Goal: Task Accomplishment & Management: Complete application form

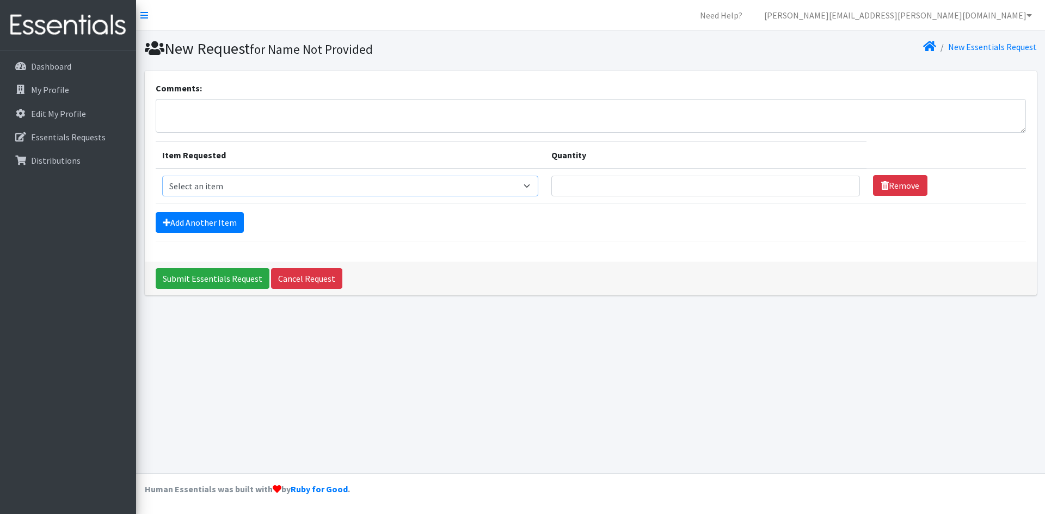
click at [371, 192] on select "Select an item Baby Formula Kids (Newborn) Kids (Preemie) Kids (Size 1) Kids (S…" at bounding box center [350, 186] width 377 height 21
click at [162, 176] on select "Select an item Baby Formula Kids (Newborn) Kids (Preemie) Kids (Size 1) Kids (S…" at bounding box center [350, 186] width 377 height 21
click at [268, 188] on select "Select an item Baby Formula Kids (Newborn) Kids (Preemie) Kids (Size 1) Kids (S…" at bounding box center [350, 186] width 377 height 21
select select "452"
click at [162, 176] on select "Select an item Baby Formula Kids (Newborn) Kids (Preemie) Kids (Size 1) Kids (S…" at bounding box center [350, 186] width 377 height 21
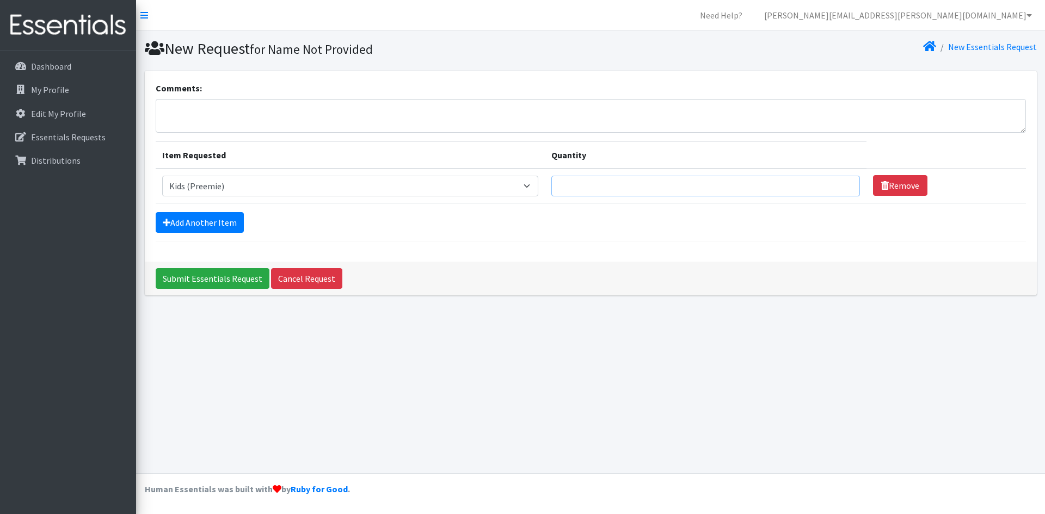
click at [606, 188] on input "Quantity" at bounding box center [705, 186] width 309 height 21
type input "25"
click at [203, 226] on link "Add Another Item" at bounding box center [200, 222] width 88 height 21
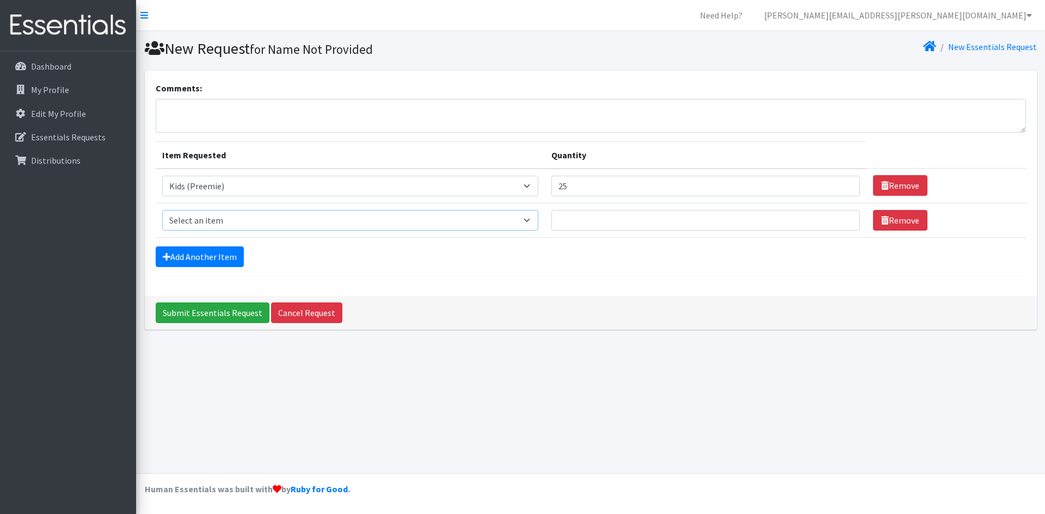
click at [208, 222] on select "Select an item Baby Formula Kids (Newborn) Kids (Preemie) Kids (Size 1) Kids (S…" at bounding box center [350, 220] width 377 height 21
select select "451"
click at [162, 210] on select "Select an item Baby Formula Kids (Newborn) Kids (Preemie) Kids (Size 1) Kids (S…" at bounding box center [350, 220] width 377 height 21
click at [621, 220] on input "Quantity" at bounding box center [705, 220] width 309 height 21
type input "300"
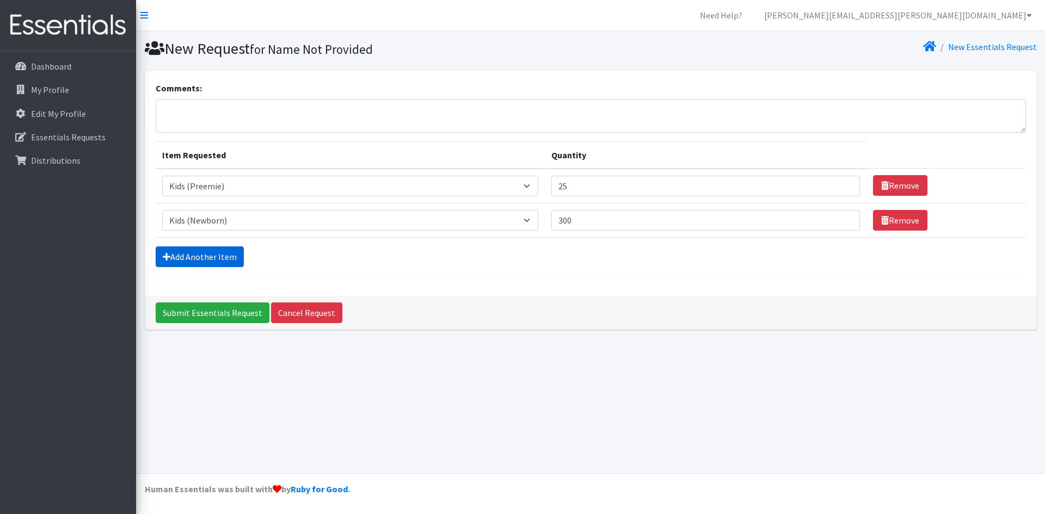
click at [196, 261] on link "Add Another Item" at bounding box center [200, 257] width 88 height 21
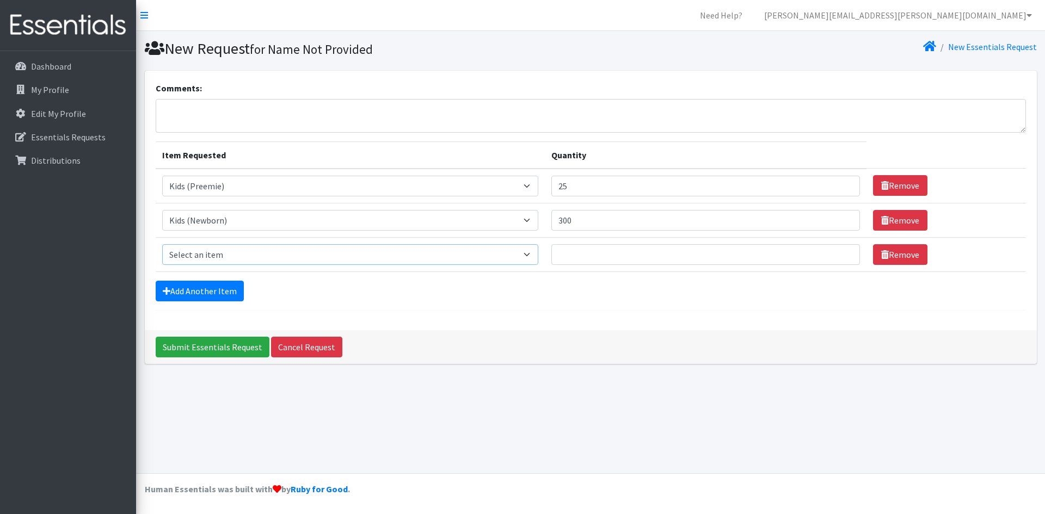
drag, startPoint x: 222, startPoint y: 254, endPoint x: 225, endPoint y: 260, distance: 6.1
click at [222, 254] on select "Select an item Baby Formula Kids (Newborn) Kids (Preemie) Kids (Size 1) Kids (S…" at bounding box center [350, 254] width 377 height 21
select select "453"
click at [162, 244] on select "Select an item Baby Formula Kids (Newborn) Kids (Preemie) Kids (Size 1) Kids (S…" at bounding box center [350, 254] width 377 height 21
click at [588, 248] on input "Quantity" at bounding box center [705, 254] width 309 height 21
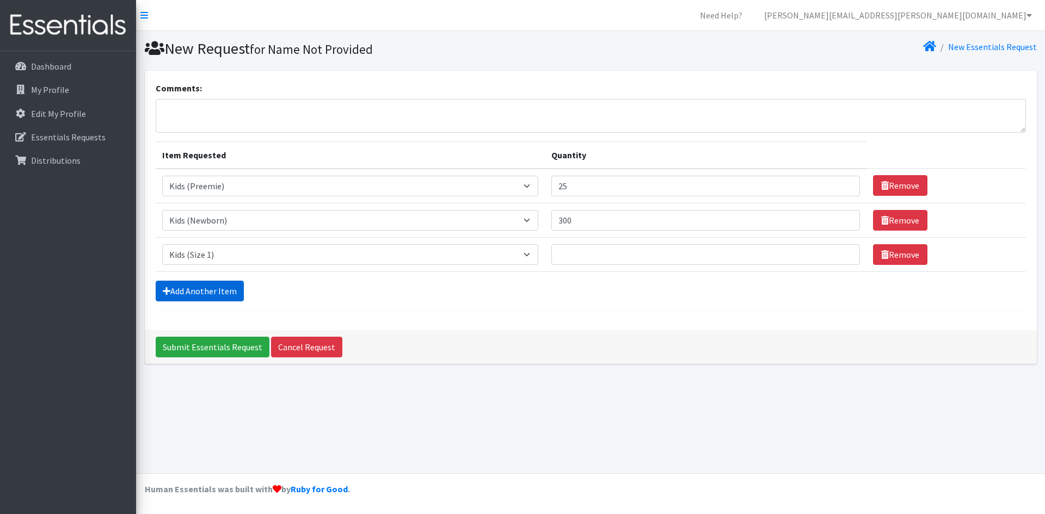
click at [214, 298] on link "Add Another Item" at bounding box center [200, 291] width 88 height 21
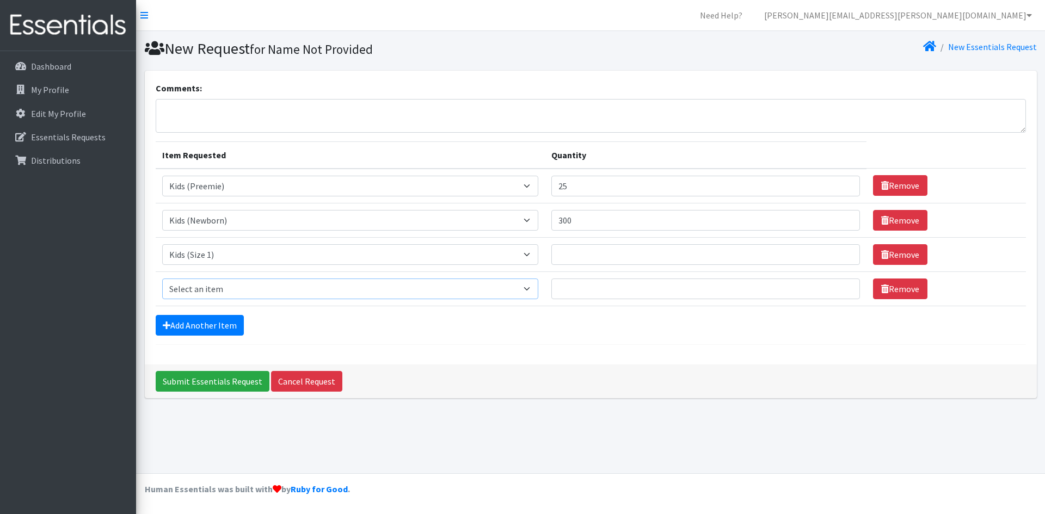
click at [219, 285] on select "Select an item Baby Formula Kids (Newborn) Kids (Preemie) Kids (Size 1) Kids (S…" at bounding box center [350, 289] width 377 height 21
select select "440"
click at [162, 279] on select "Select an item Baby Formula Kids (Newborn) Kids (Preemie) Kids (Size 1) Kids (S…" at bounding box center [350, 289] width 377 height 21
click at [207, 323] on link "Add Another Item" at bounding box center [200, 325] width 88 height 21
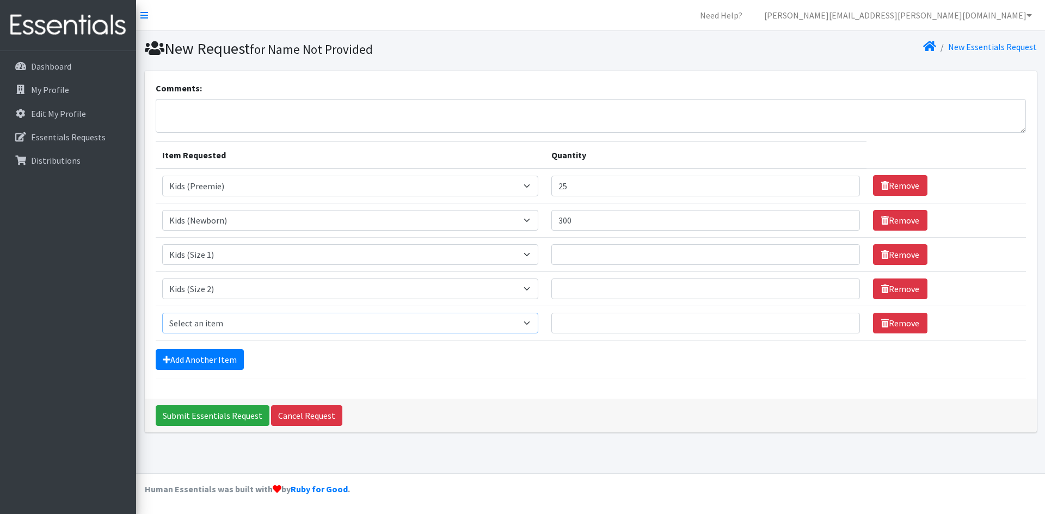
click at [207, 329] on select "Select an item Baby Formula Kids (Newborn) Kids (Preemie) Kids (Size 1) Kids (S…" at bounding box center [350, 323] width 377 height 21
select select "442"
click at [162, 313] on select "Select an item Baby Formula Kids (Newborn) Kids (Preemie) Kids (Size 1) Kids (S…" at bounding box center [350, 323] width 377 height 21
click at [225, 361] on link "Add Another Item" at bounding box center [200, 359] width 88 height 21
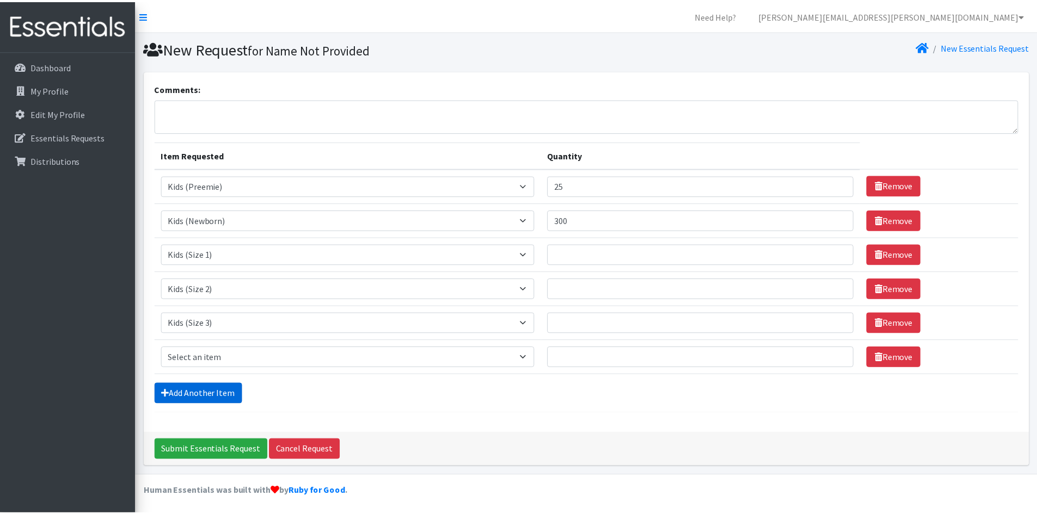
scroll to position [2, 0]
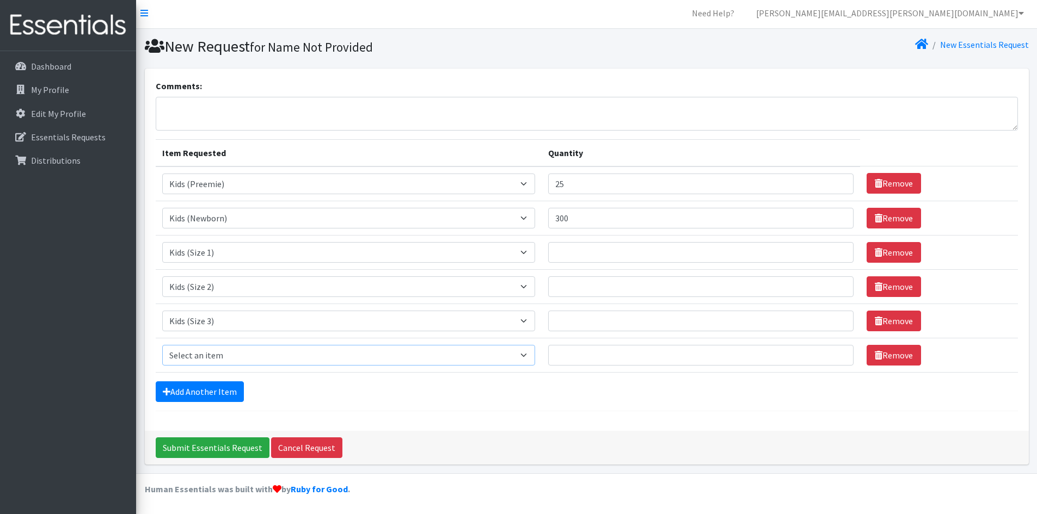
click at [218, 359] on select "Select an item Baby Formula Kids (Newborn) Kids (Preemie) Kids (Size 1) Kids (S…" at bounding box center [348, 355] width 373 height 21
click at [162, 345] on select "Select an item Baby Formula Kids (Newborn) Kids (Preemie) Kids (Size 1) Kids (S…" at bounding box center [348, 355] width 373 height 21
click at [240, 353] on select "Select an item Baby Formula Kids (Newborn) Kids (Preemie) Kids (Size 1) Kids (S…" at bounding box center [348, 355] width 373 height 21
select select "459"
click at [162, 345] on select "Select an item Baby Formula Kids (Newborn) Kids (Preemie) Kids (Size 1) Kids (S…" at bounding box center [348, 355] width 373 height 21
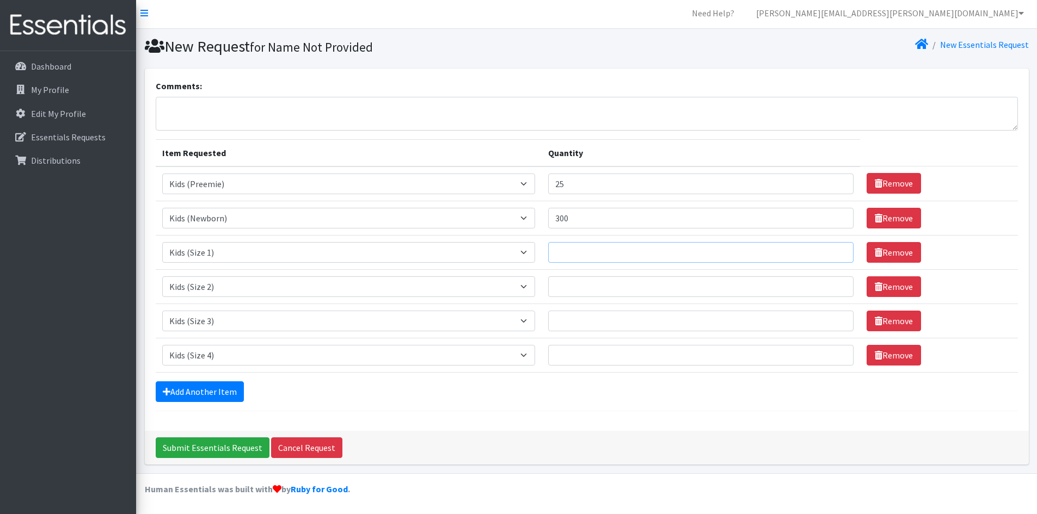
click at [623, 257] on input "Quantity" at bounding box center [701, 252] width 306 height 21
type input "300"
click at [597, 284] on input "Quantity" at bounding box center [701, 286] width 306 height 21
type input "250"
click at [573, 321] on input "Quantity" at bounding box center [701, 321] width 306 height 21
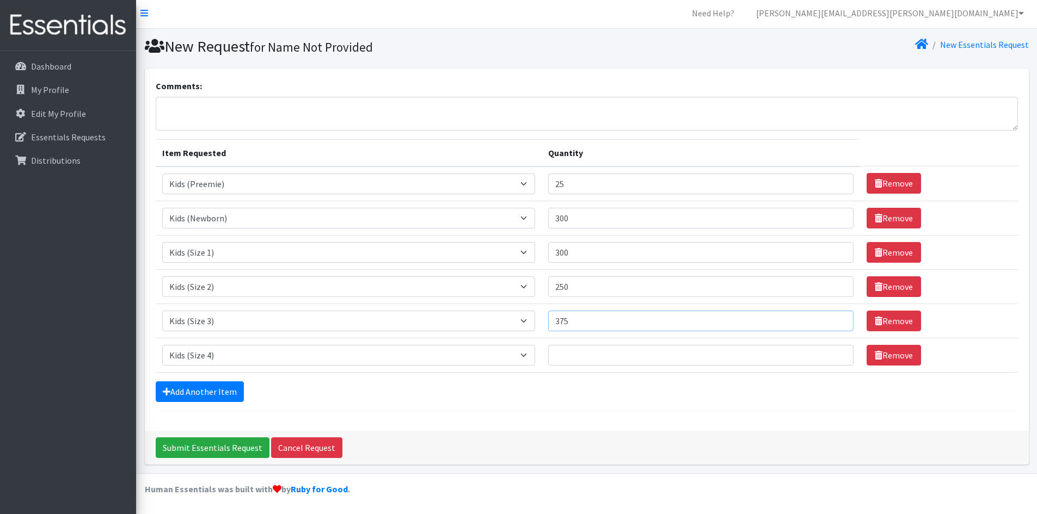
type input "375"
click at [589, 348] on input "Quantity" at bounding box center [701, 355] width 306 height 21
type input "150"
click at [199, 397] on link "Add Another Item" at bounding box center [200, 391] width 88 height 21
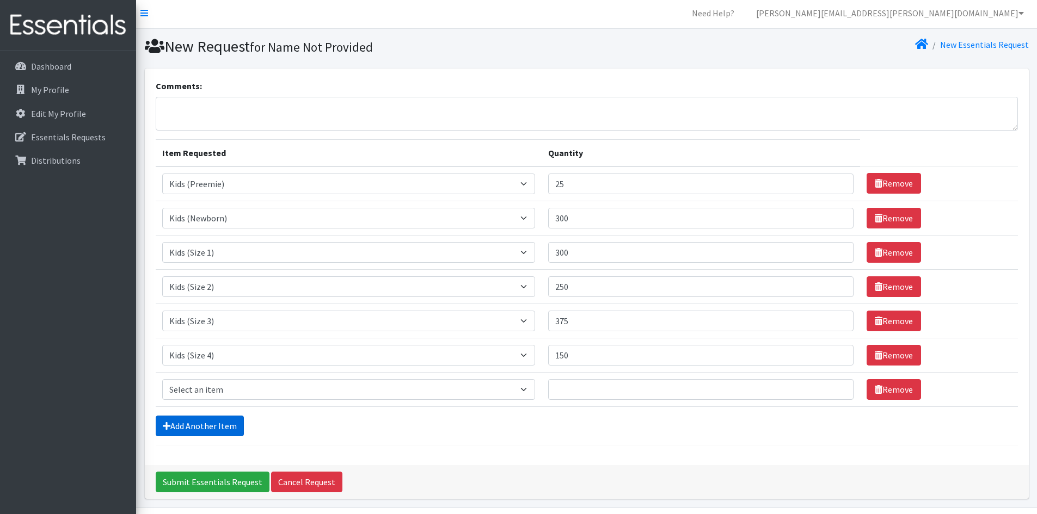
scroll to position [36, 0]
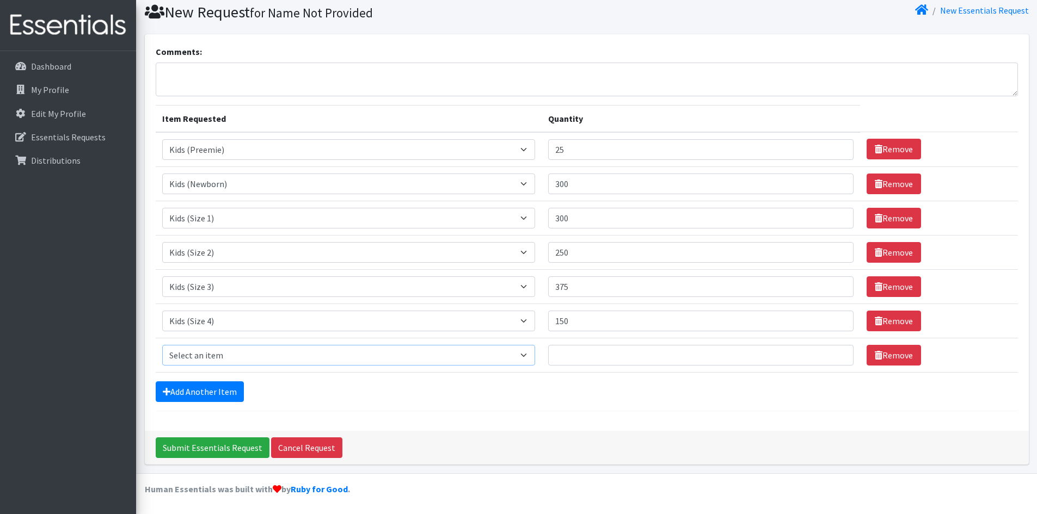
click at [219, 351] on select "Select an item Baby Formula Kids (Newborn) Kids (Preemie) Kids (Size 1) Kids (S…" at bounding box center [348, 355] width 373 height 21
select select "460"
click at [162, 345] on select "Select an item Baby Formula Kids (Newborn) Kids (Preemie) Kids (Size 1) Kids (S…" at bounding box center [348, 355] width 373 height 21
click at [581, 348] on input "Quantity" at bounding box center [701, 355] width 306 height 21
click at [593, 353] on input "Quantity" at bounding box center [701, 355] width 306 height 21
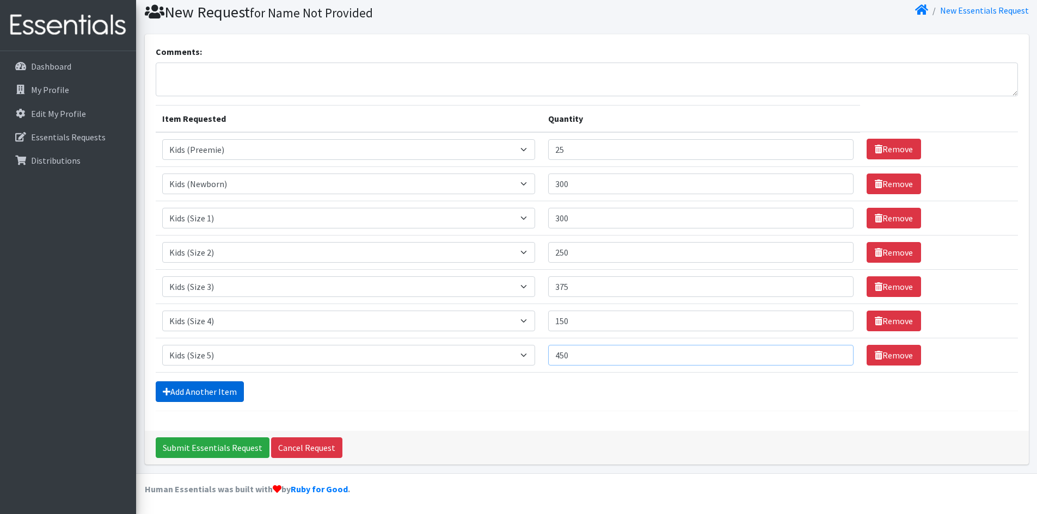
type input "450"
click at [214, 394] on link "Add Another Item" at bounding box center [200, 391] width 88 height 21
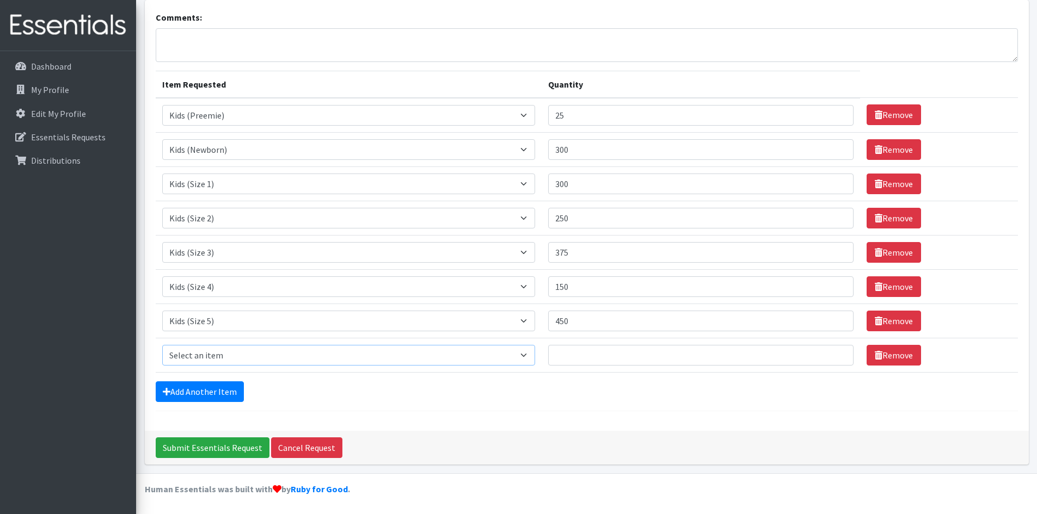
click at [228, 347] on select "Select an item Baby Formula Kids (Newborn) Kids (Preemie) Kids (Size 1) Kids (S…" at bounding box center [348, 355] width 373 height 21
select select "462"
click at [162, 345] on select "Select an item Baby Formula Kids (Newborn) Kids (Preemie) Kids (Size 1) Kids (S…" at bounding box center [348, 355] width 373 height 21
click at [609, 352] on input "Quantity" at bounding box center [701, 355] width 306 height 21
type input "425"
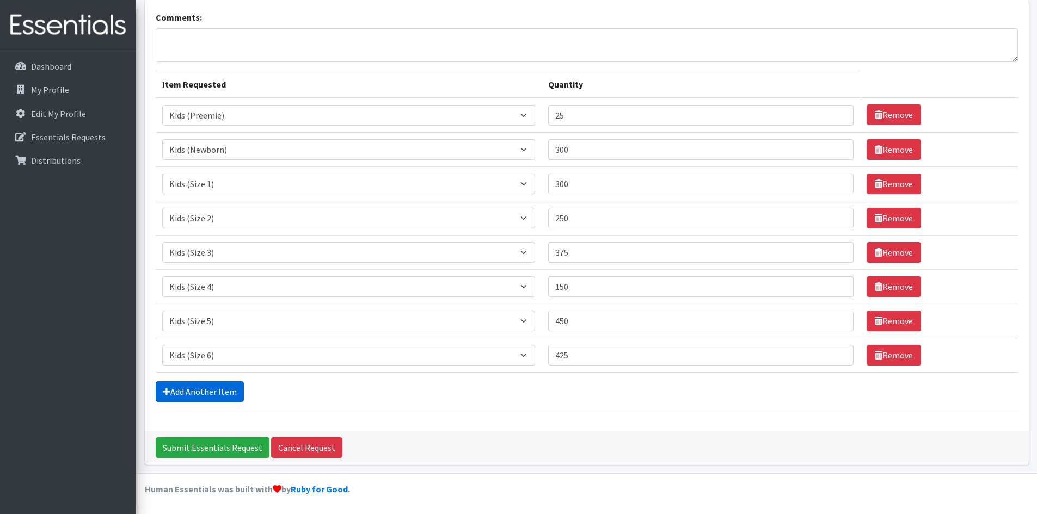
click at [229, 395] on link "Add Another Item" at bounding box center [200, 391] width 88 height 21
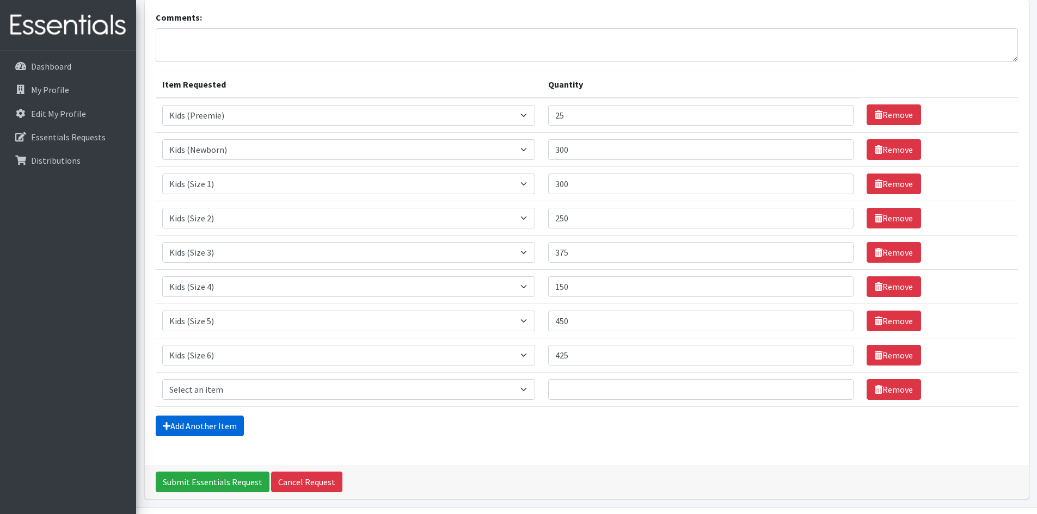
scroll to position [105, 0]
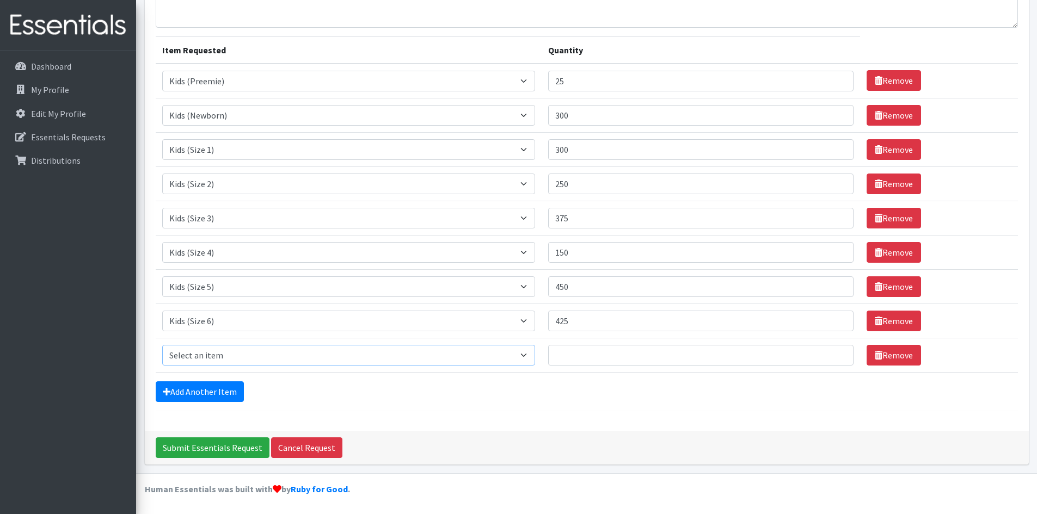
click at [224, 359] on select "Select an item Baby Formula Kids (Newborn) Kids (Preemie) Kids (Size 1) Kids (S…" at bounding box center [348, 355] width 373 height 21
select select "1683"
click at [162, 345] on select "Select an item Baby Formula Kids (Newborn) Kids (Preemie) Kids (Size 1) Kids (S…" at bounding box center [348, 355] width 373 height 21
click at [584, 356] on input "Quantity" at bounding box center [701, 355] width 306 height 21
type input "30"
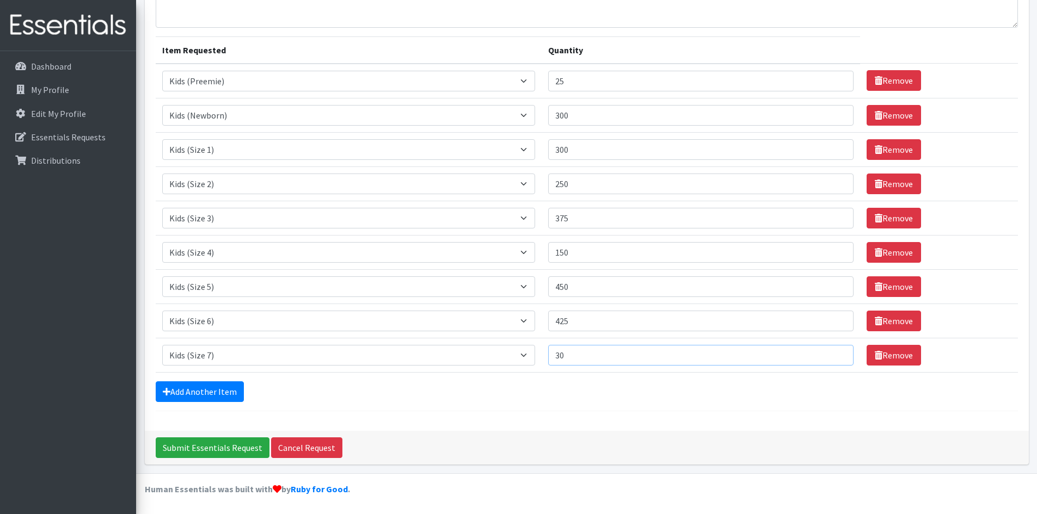
drag, startPoint x: 581, startPoint y: 356, endPoint x: 556, endPoint y: 356, distance: 24.5
click at [556, 356] on input "30" at bounding box center [701, 355] width 306 height 21
type input "75"
click at [236, 391] on link "Add Another Item" at bounding box center [200, 391] width 88 height 21
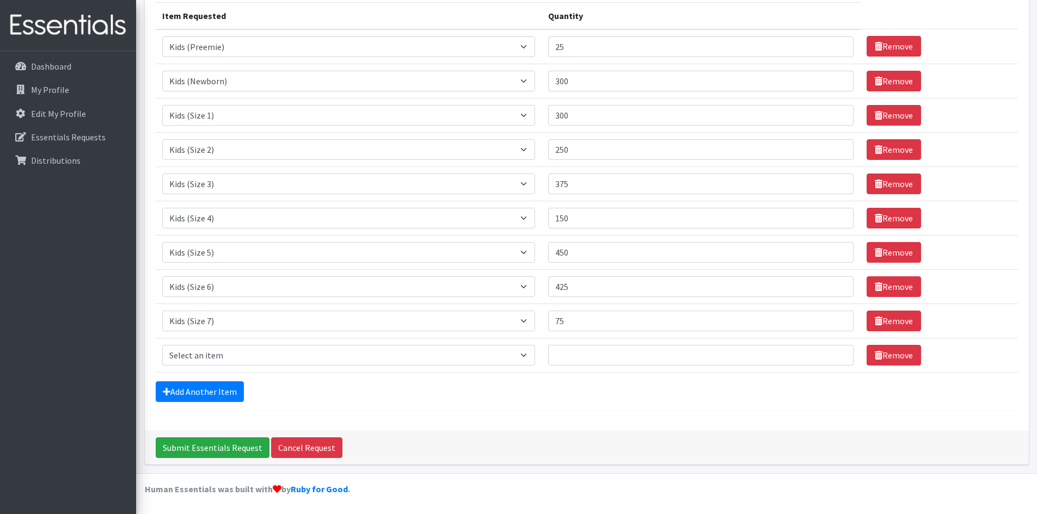
drag, startPoint x: 231, startPoint y: 340, endPoint x: 230, endPoint y: 346, distance: 6.1
click at [230, 344] on td "Item Requested Select an item Baby Formula Kids (Newborn) Kids (Preemie) Kids (…" at bounding box center [349, 355] width 386 height 34
click at [230, 349] on select "Select an item Baby Formula Kids (Newborn) Kids (Preemie) Kids (Size 1) Kids (S…" at bounding box center [348, 355] width 373 height 21
select select "444"
click at [162, 345] on select "Select an item Baby Formula Kids (Newborn) Kids (Preemie) Kids (Size 1) Kids (S…" at bounding box center [348, 355] width 373 height 21
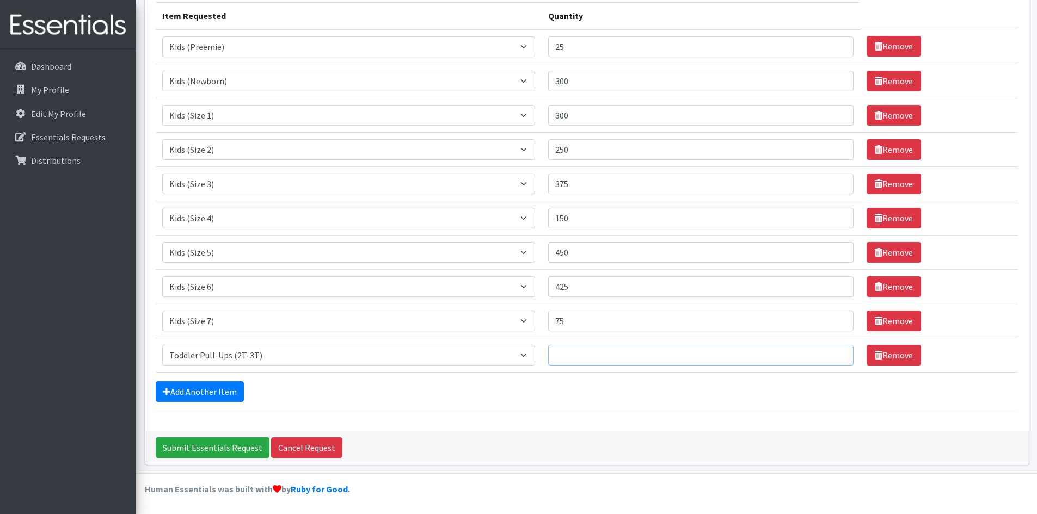
click at [632, 355] on input "Quantity" at bounding box center [701, 355] width 306 height 21
type input "60"
click at [202, 395] on link "Add Another Item" at bounding box center [200, 391] width 88 height 21
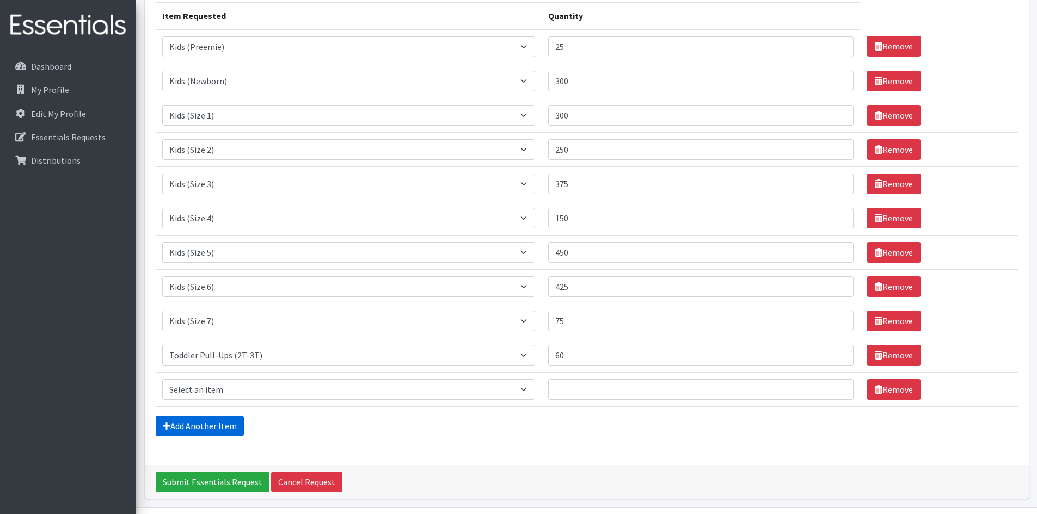
scroll to position [174, 0]
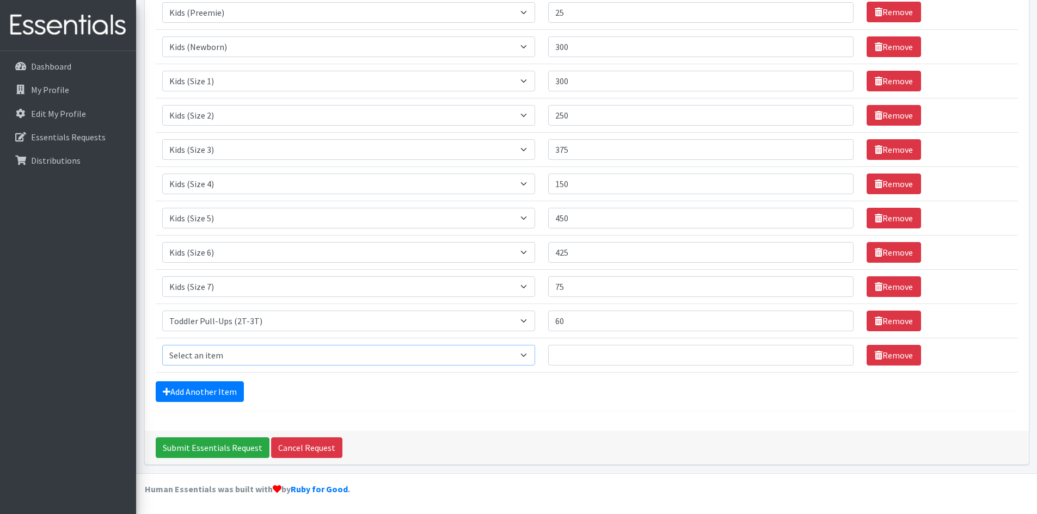
click at [210, 358] on select "Select an item Baby Formula Kids (Newborn) Kids (Preemie) Kids (Size 1) Kids (S…" at bounding box center [348, 355] width 373 height 21
select select "445"
click at [162, 345] on select "Select an item Baby Formula Kids (Newborn) Kids (Preemie) Kids (Size 1) Kids (S…" at bounding box center [348, 355] width 373 height 21
click at [594, 356] on input "Quantity" at bounding box center [701, 355] width 306 height 21
type input "40"
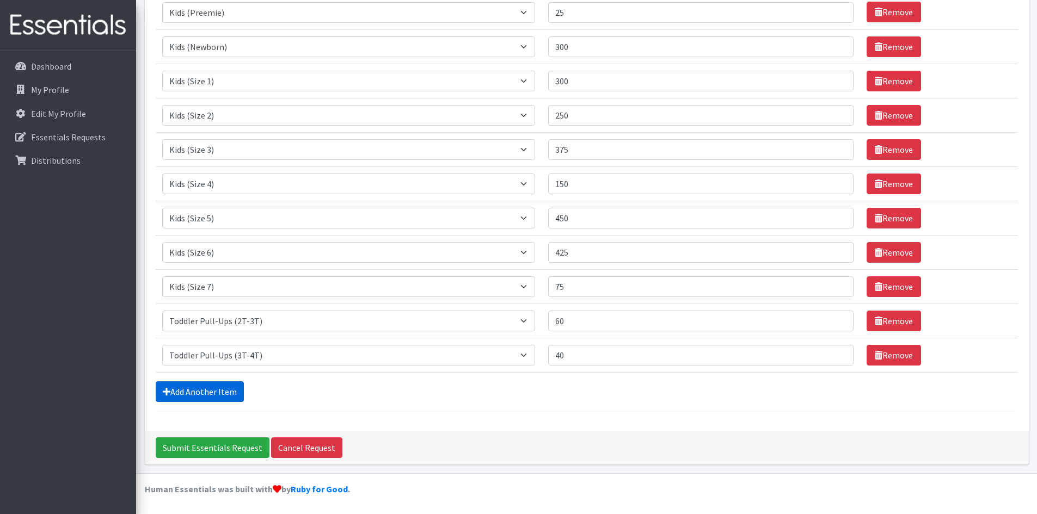
click at [184, 387] on link "Add Another Item" at bounding box center [200, 391] width 88 height 21
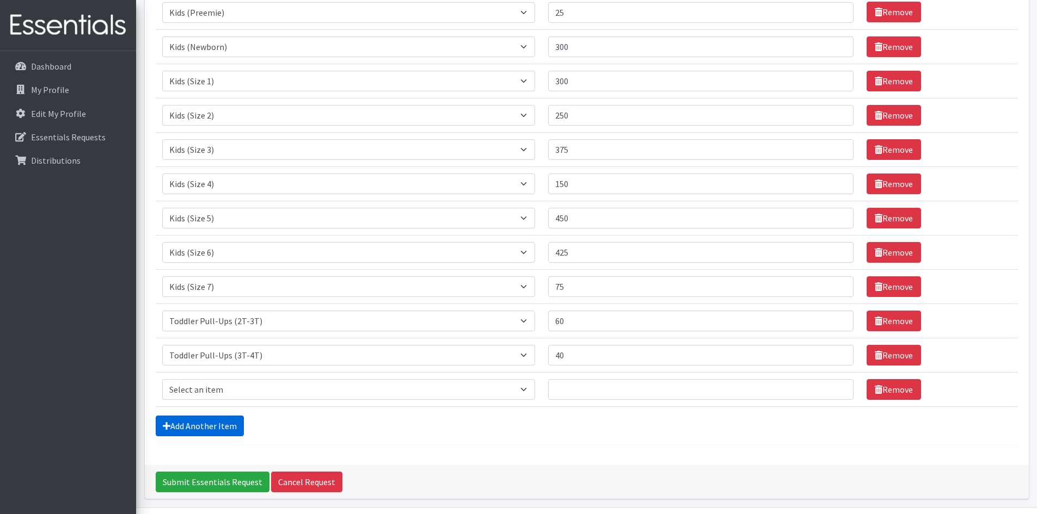
scroll to position [208, 0]
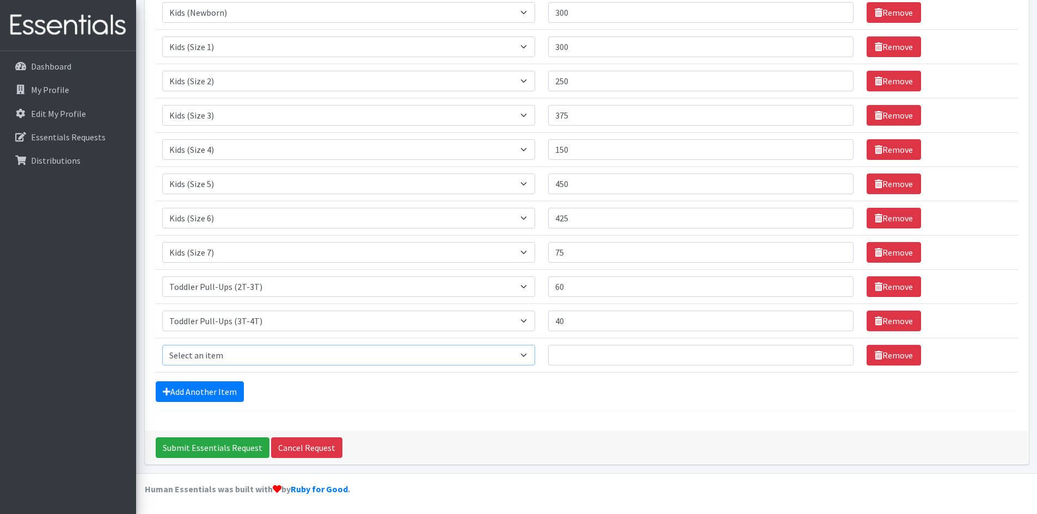
click at [207, 359] on select "Select an item Baby Formula Kids (Newborn) Kids (Preemie) Kids (Size 1) Kids (S…" at bounding box center [348, 355] width 373 height 21
select select "446"
click at [162, 345] on select "Select an item Baby Formula Kids (Newborn) Kids (Preemie) Kids (Size 1) Kids (S…" at bounding box center [348, 355] width 373 height 21
click at [574, 354] on input "Quantity" at bounding box center [701, 355] width 306 height 21
type input "20"
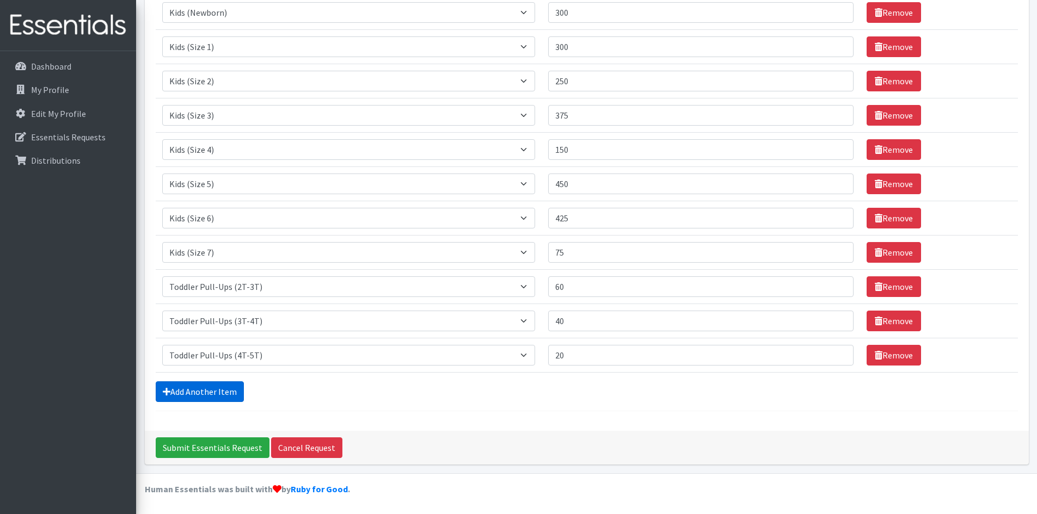
click at [204, 391] on link "Add Another Item" at bounding box center [200, 391] width 88 height 21
click at [221, 362] on select "Select an item Baby Formula Kids (Newborn) Kids (Preemie) Kids (Size 1) Kids (S…" at bounding box center [348, 355] width 373 height 21
select select "436"
click at [162, 345] on select "Select an item Baby Formula Kids (Newborn) Kids (Preemie) Kids (Size 1) Kids (S…" at bounding box center [348, 355] width 373 height 21
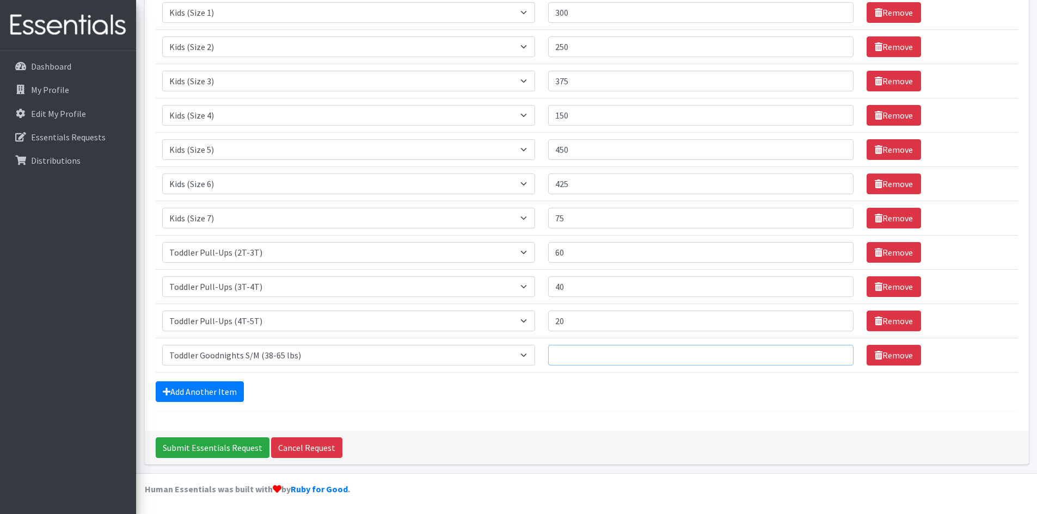
click at [584, 355] on input "Quantity" at bounding box center [701, 355] width 306 height 21
type input "50"
click at [236, 392] on link "Add Another Item" at bounding box center [200, 391] width 88 height 21
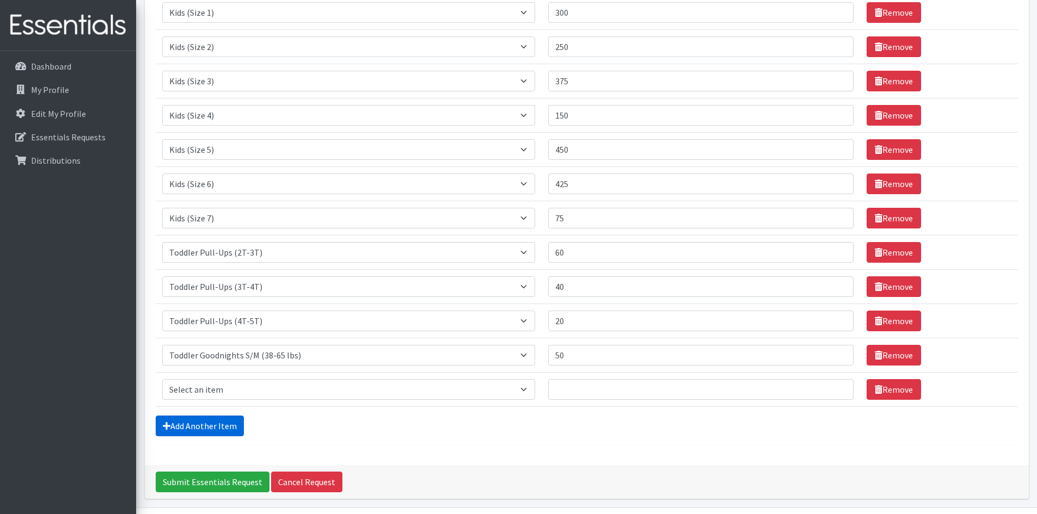
scroll to position [276, 0]
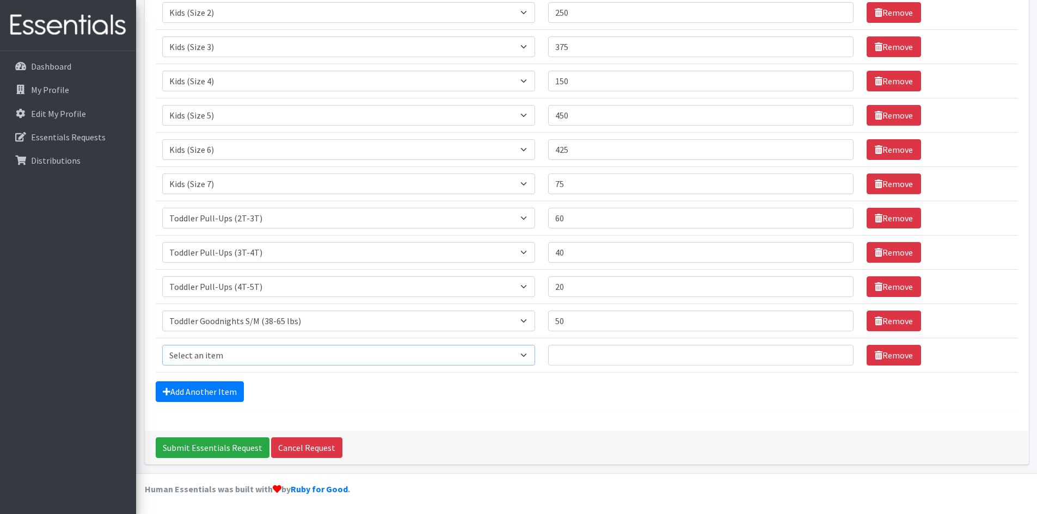
click at [235, 351] on select "Select an item Baby Formula Kids (Newborn) Kids (Preemie) Kids (Size 1) Kids (S…" at bounding box center [348, 355] width 373 height 21
select select "456"
click at [162, 345] on select "Select an item Baby Formula Kids (Newborn) Kids (Preemie) Kids (Size 1) Kids (S…" at bounding box center [348, 355] width 373 height 21
click at [583, 352] on input "Quantity" at bounding box center [701, 355] width 306 height 21
type input "50"
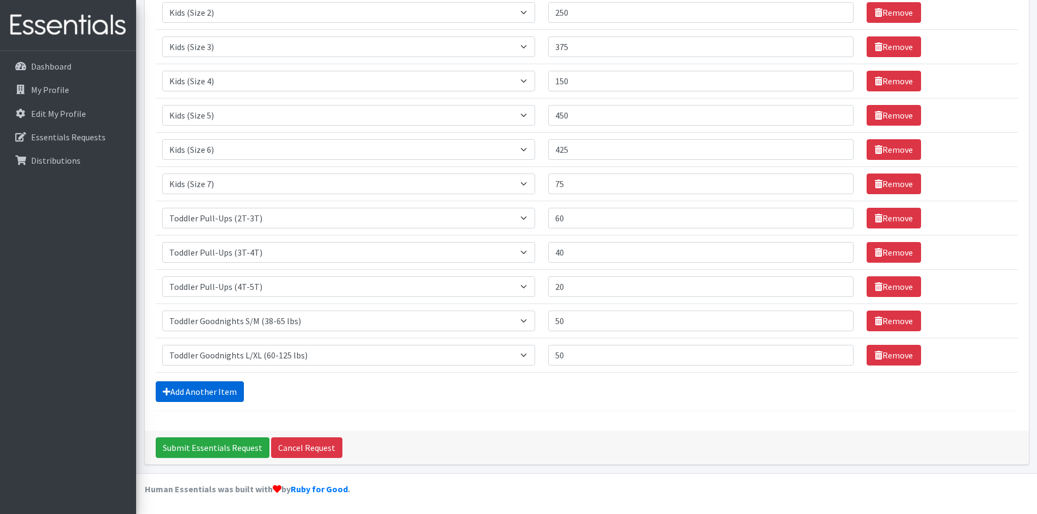
click at [177, 384] on link "Add Another Item" at bounding box center [200, 391] width 88 height 21
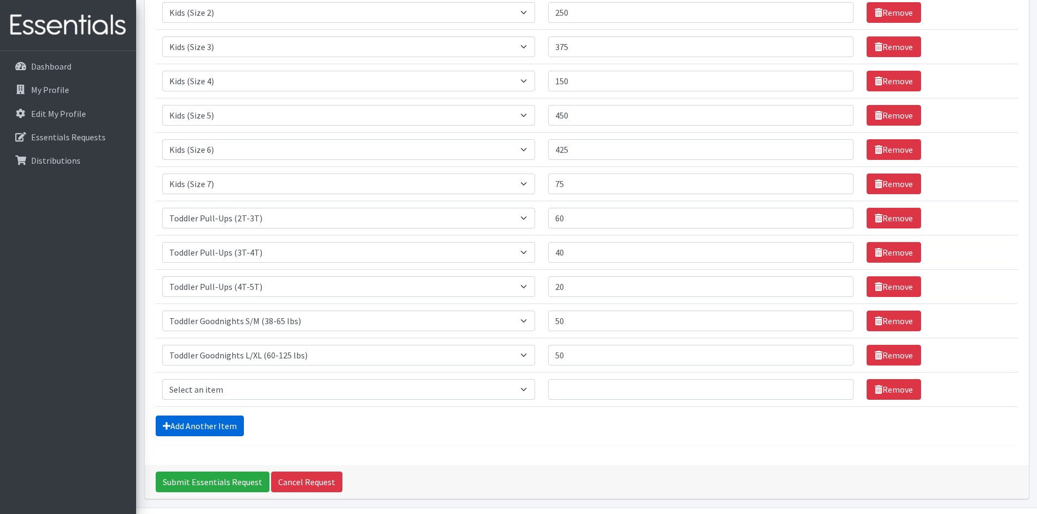
scroll to position [311, 0]
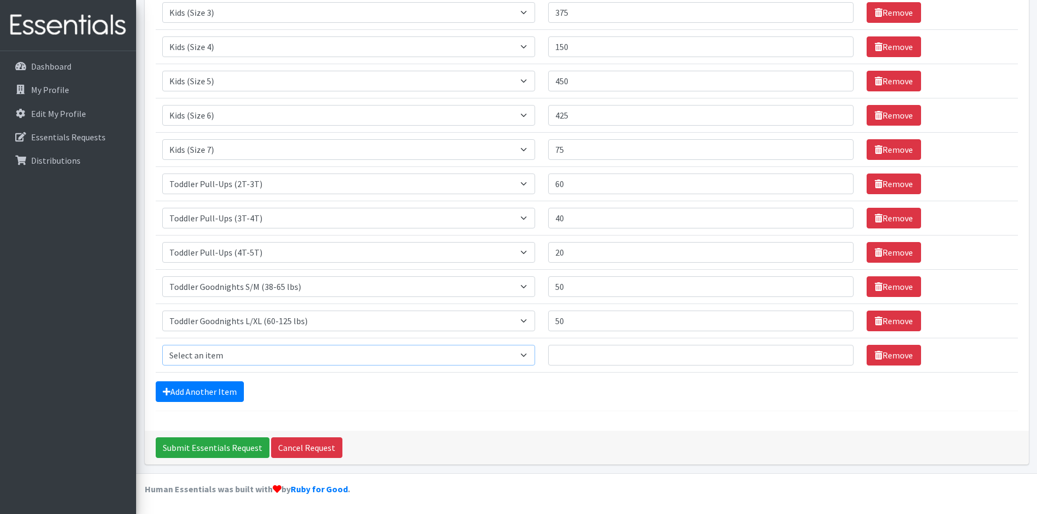
click at [225, 349] on select "Select an item Baby Formula Kids (Newborn) Kids (Preemie) Kids (Size 1) Kids (S…" at bounding box center [348, 355] width 373 height 21
select select "1536"
click at [162, 345] on select "Select an item Baby Formula Kids (Newborn) Kids (Preemie) Kids (Size 1) Kids (S…" at bounding box center [348, 355] width 373 height 21
click at [599, 354] on input "Quantity" at bounding box center [701, 355] width 306 height 21
type input "80"
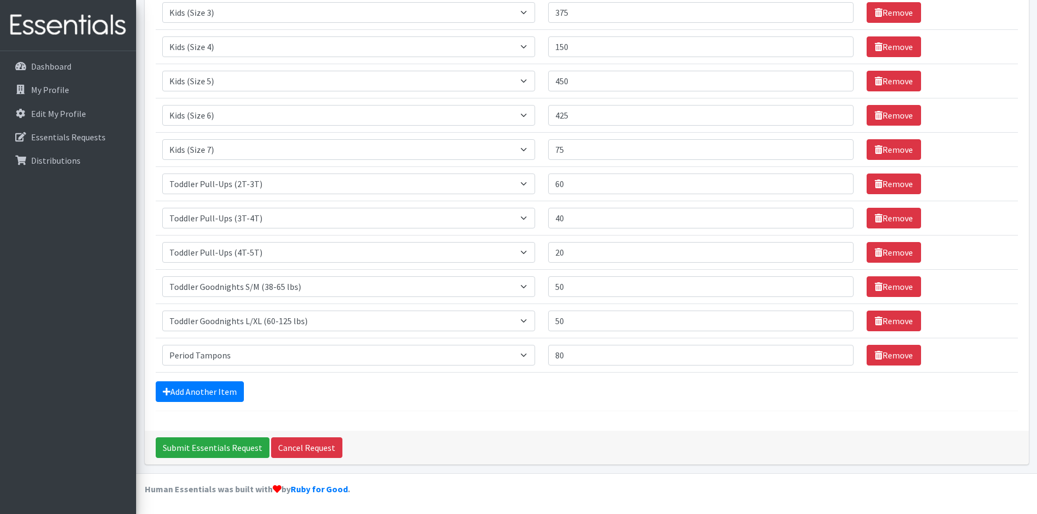
click at [210, 380] on form "Comments: Item Requested Quantity Item Requested Select an item Baby Formula Ki…" at bounding box center [587, 91] width 862 height 640
click at [206, 390] on link "Add Another Item" at bounding box center [200, 391] width 88 height 21
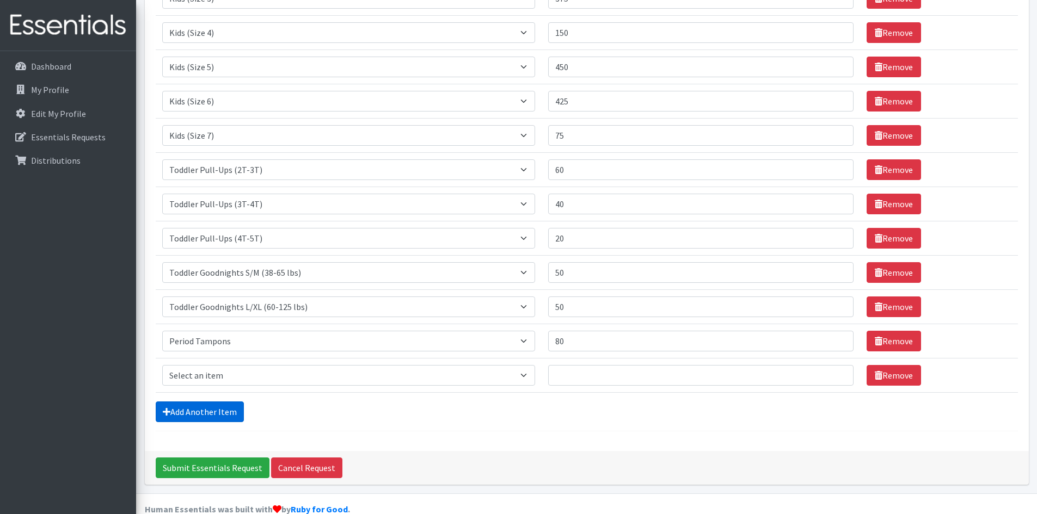
scroll to position [345, 0]
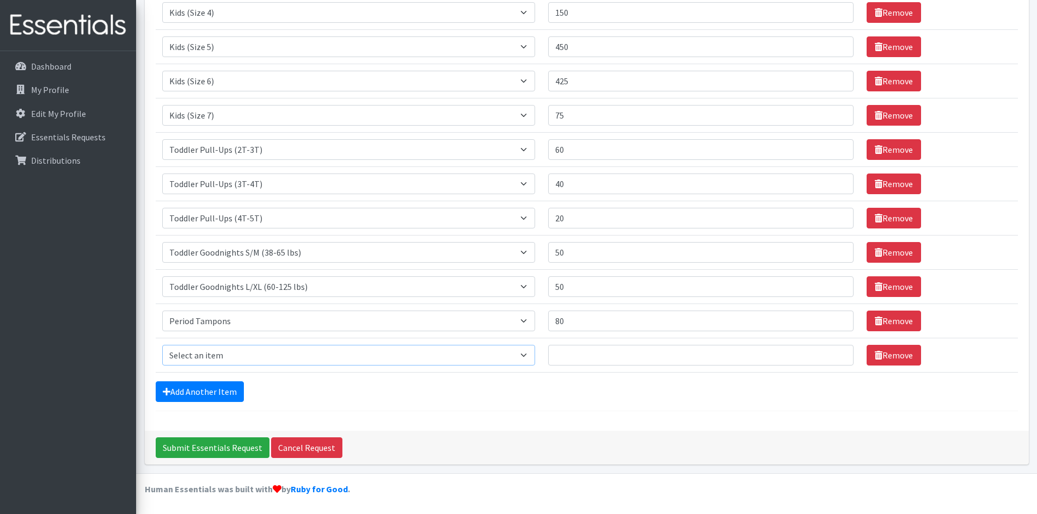
click at [214, 364] on select "Select an item Baby Formula Kids (Newborn) Kids (Preemie) Kids (Size 1) Kids (S…" at bounding box center [348, 355] width 373 height 21
select select "1534"
click at [162, 345] on select "Select an item Baby Formula Kids (Newborn) Kids (Preemie) Kids (Size 1) Kids (S…" at bounding box center [348, 355] width 373 height 21
click at [592, 363] on input "Quantity" at bounding box center [701, 355] width 306 height 21
click at [443, 397] on div "Add Another Item" at bounding box center [587, 391] width 862 height 21
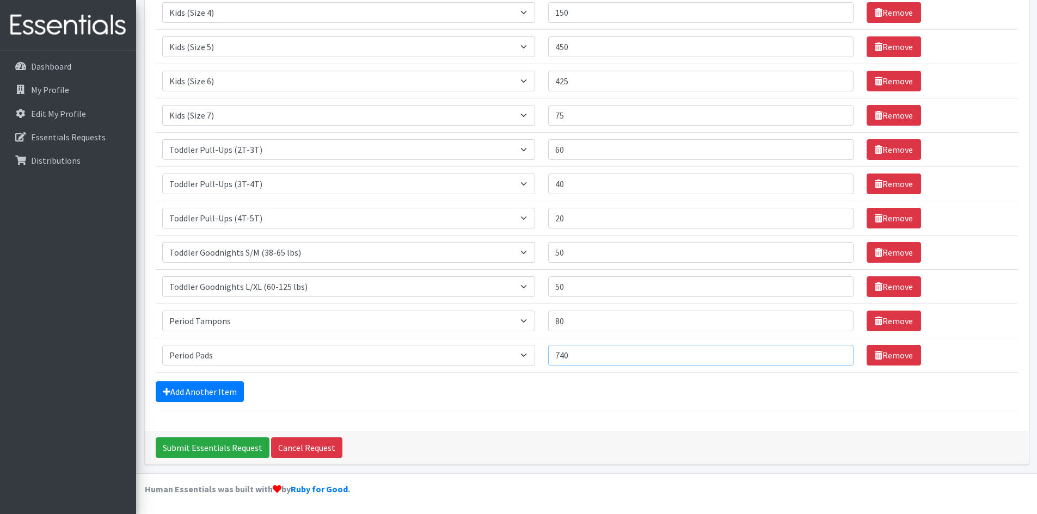
drag, startPoint x: 584, startPoint y: 358, endPoint x: 544, endPoint y: 358, distance: 40.3
click at [544, 358] on tr "Item Requested Select an item Baby Formula Kids (Newborn) Kids (Preemie) Kids (…" at bounding box center [587, 355] width 862 height 34
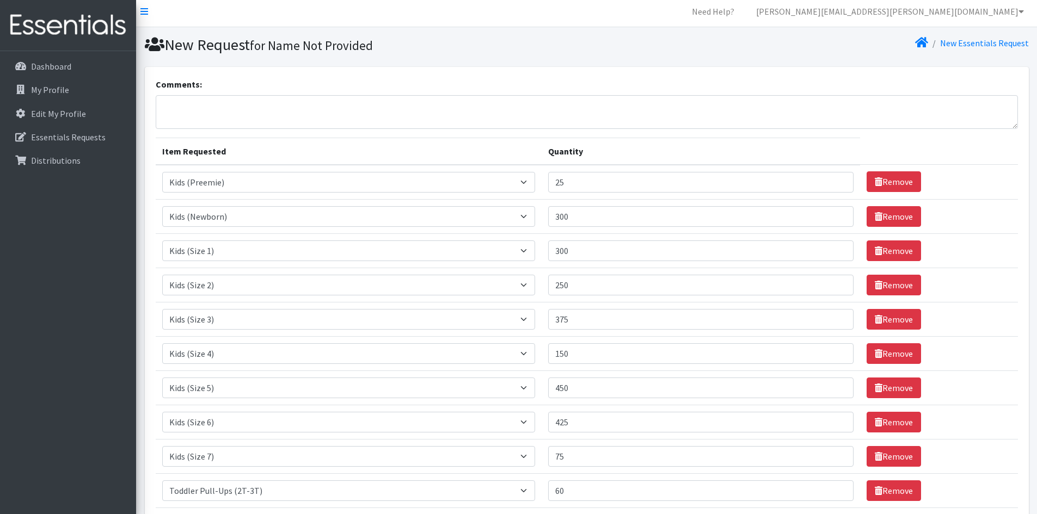
scroll to position [0, 0]
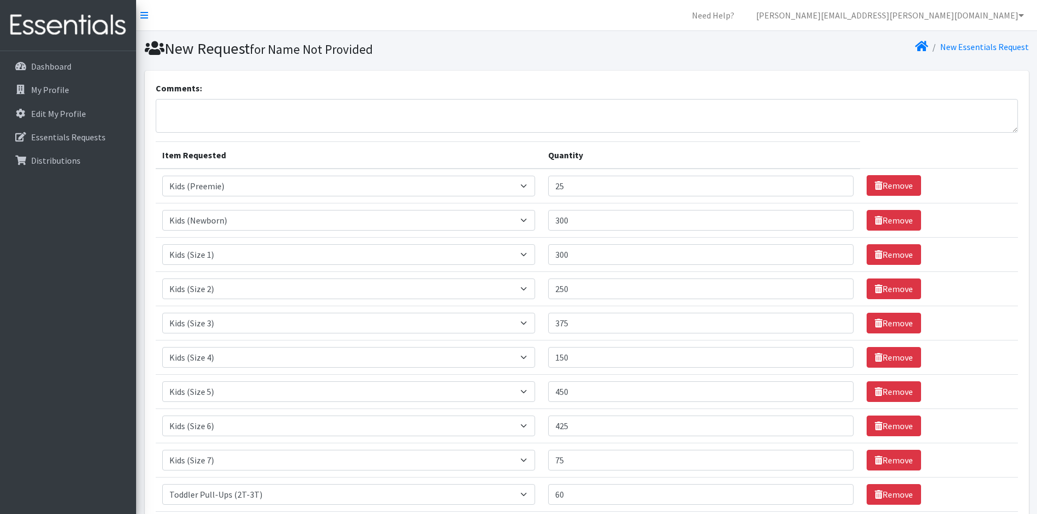
type input "840"
click at [204, 123] on textarea "Comments:" at bounding box center [587, 116] width 862 height 34
drag, startPoint x: 324, startPoint y: 110, endPoint x: 288, endPoint y: 107, distance: 36.0
click at [288, 107] on textarea "Hi Kenneth, we would like to pick up at 10am on Tuesday. Thanks!" at bounding box center [587, 116] width 862 height 34
click at [306, 112] on textarea "Hi Kenneth, we would like to pick on Tuesday. Thanks!" at bounding box center [587, 116] width 862 height 34
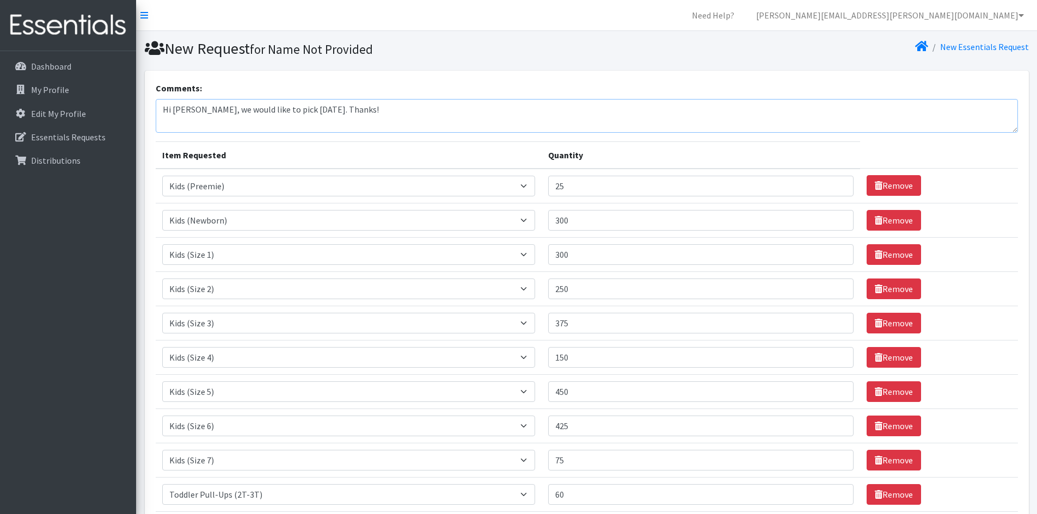
click at [306, 112] on textarea "Hi Kenneth, we would like to pick on Tuesday. Thanks!" at bounding box center [587, 116] width 862 height 34
click at [445, 113] on textarea "Hi Kenneth, we would like to pick on Thursday, October 23rd. Thanks!" at bounding box center [587, 116] width 862 height 34
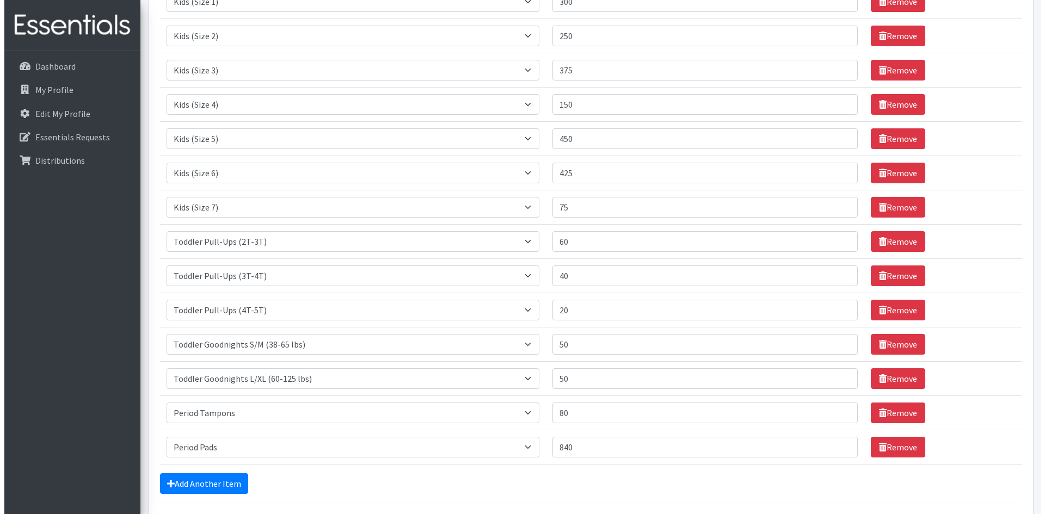
scroll to position [345, 0]
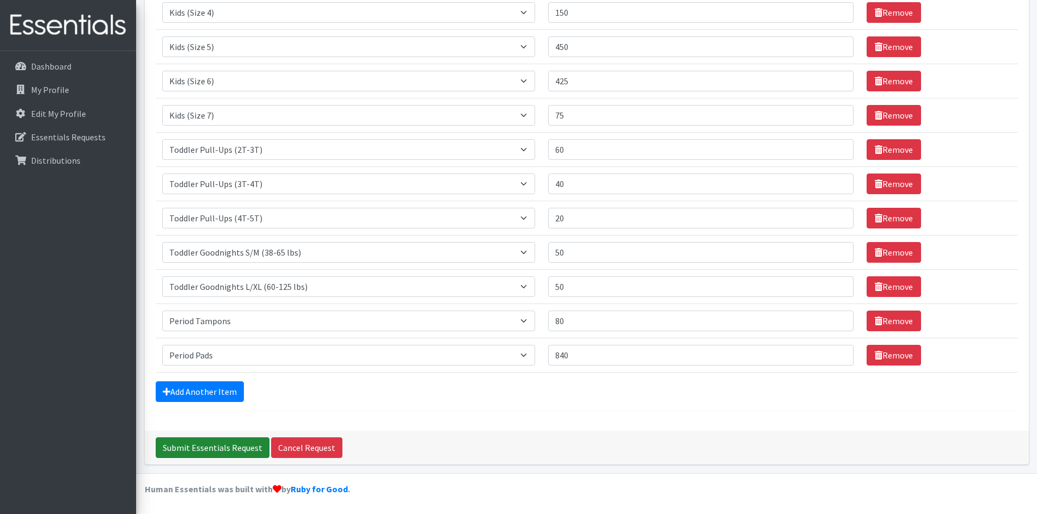
type textarea "Hi Kenneth, we would like to pick on Thursday, October 23rd. Thanks!"
click at [204, 397] on input "Submit Essentials Request" at bounding box center [213, 448] width 114 height 21
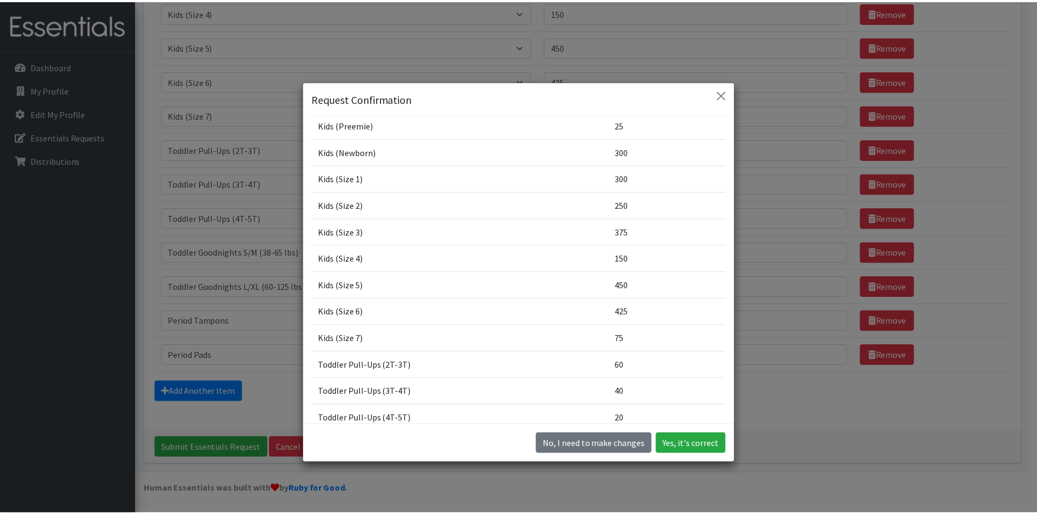
scroll to position [210, 0]
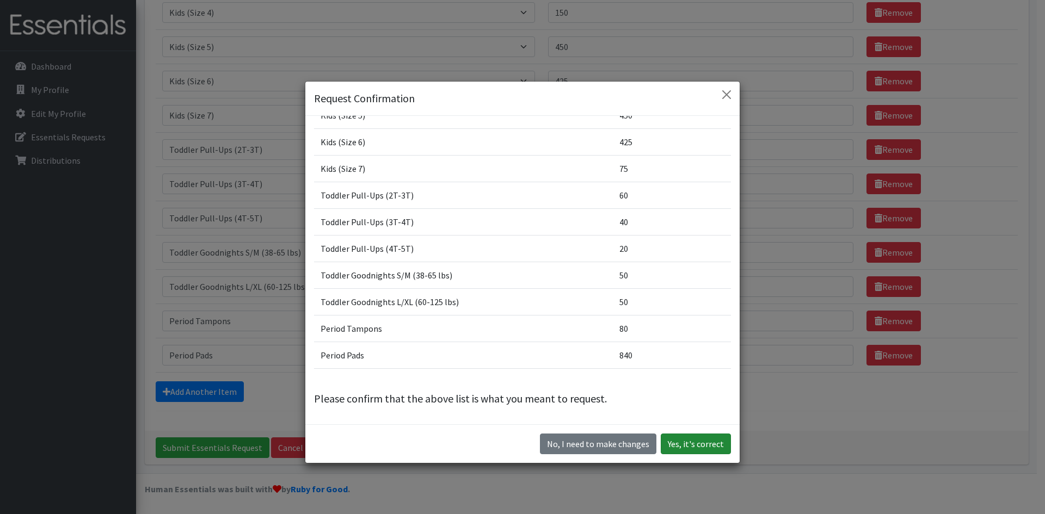
click at [703, 397] on button "Yes, it's correct" at bounding box center [696, 444] width 70 height 21
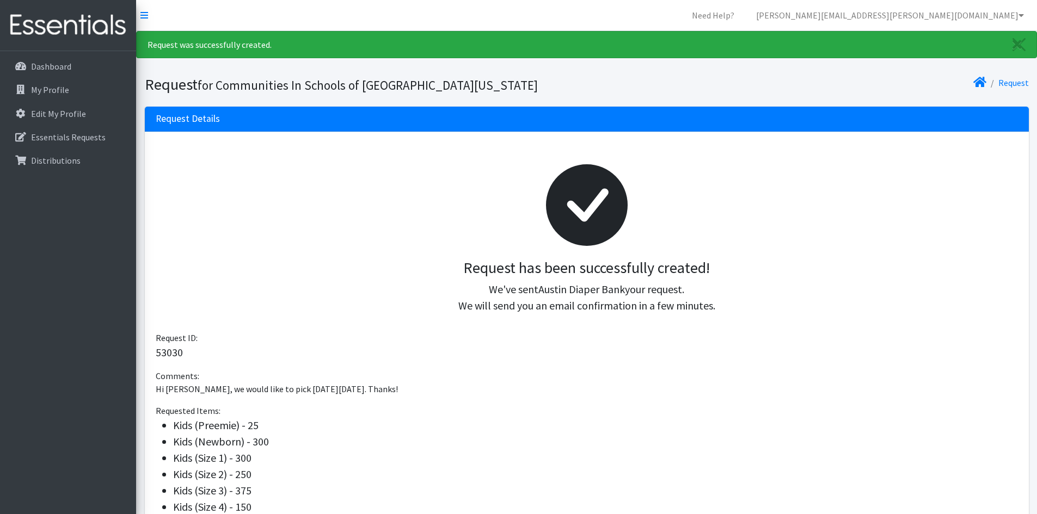
click at [822, 122] on div "Request Details" at bounding box center [587, 119] width 884 height 25
click at [175, 127] on div "Request Details" at bounding box center [587, 119] width 884 height 25
